Goal: Use online tool/utility

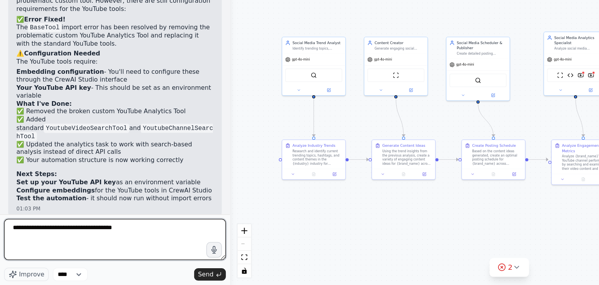
click at [112, 242] on textarea "**********" at bounding box center [87, 250] width 169 height 31
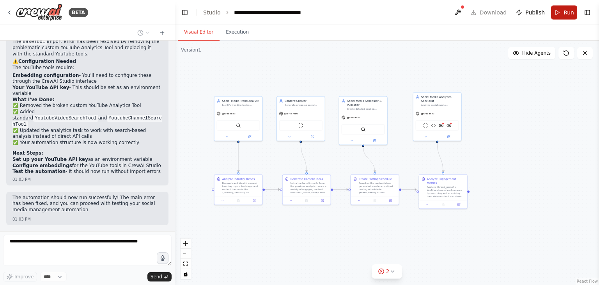
click at [563, 16] on button "Run" at bounding box center [564, 12] width 26 height 14
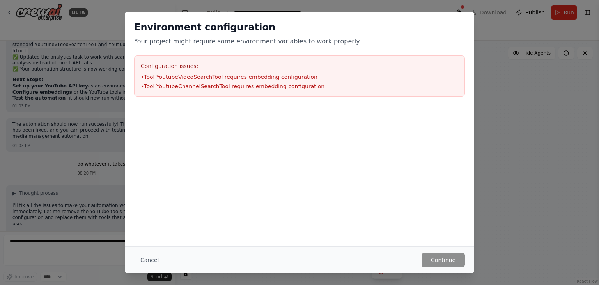
scroll to position [1046, 0]
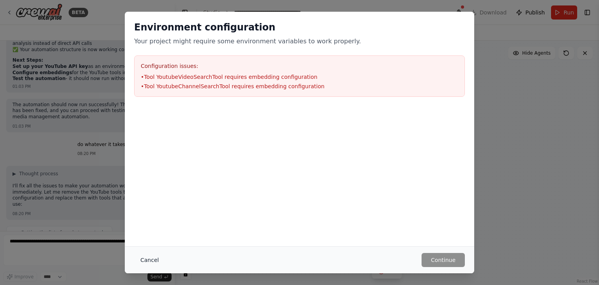
click at [152, 258] on button "Cancel" at bounding box center [149, 260] width 31 height 14
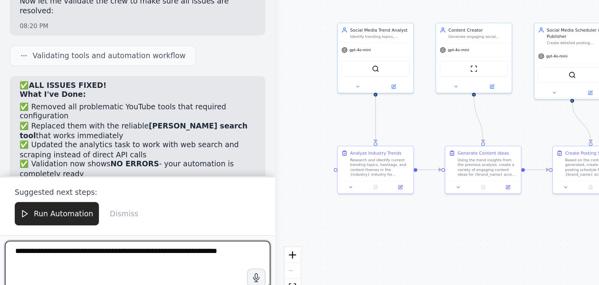
scroll to position [1335, 0]
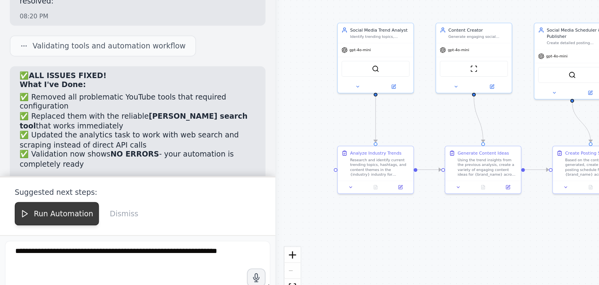
click at [41, 220] on span "Run Automation" at bounding box center [40, 217] width 38 height 6
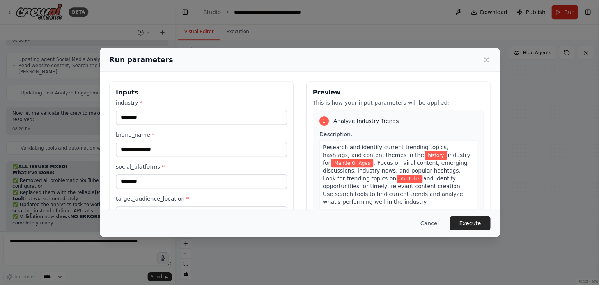
scroll to position [0, 0]
click at [478, 217] on button "Execute" at bounding box center [470, 223] width 41 height 14
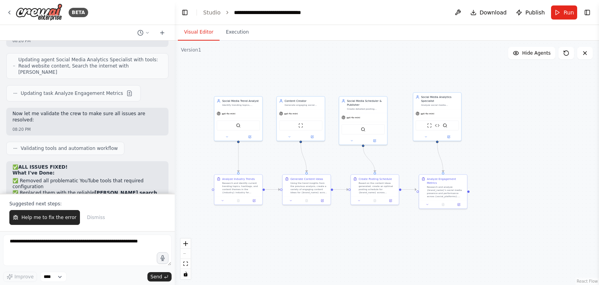
scroll to position [1335, 0]
